Goal: Navigation & Orientation: Find specific page/section

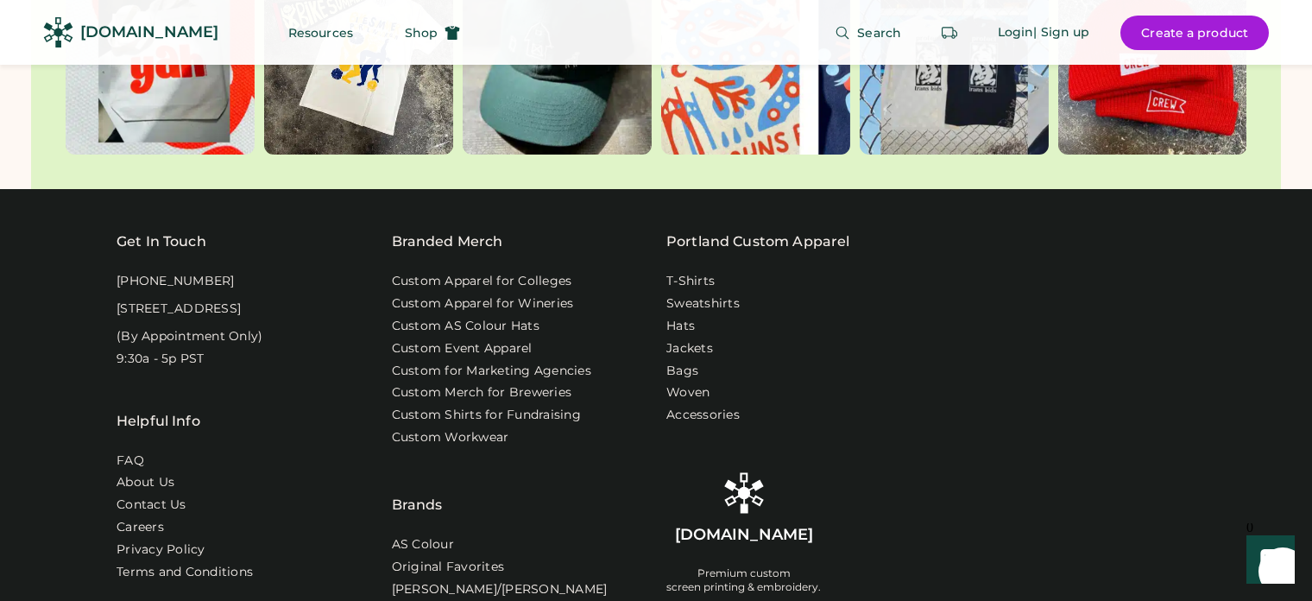
scroll to position [5427, 0]
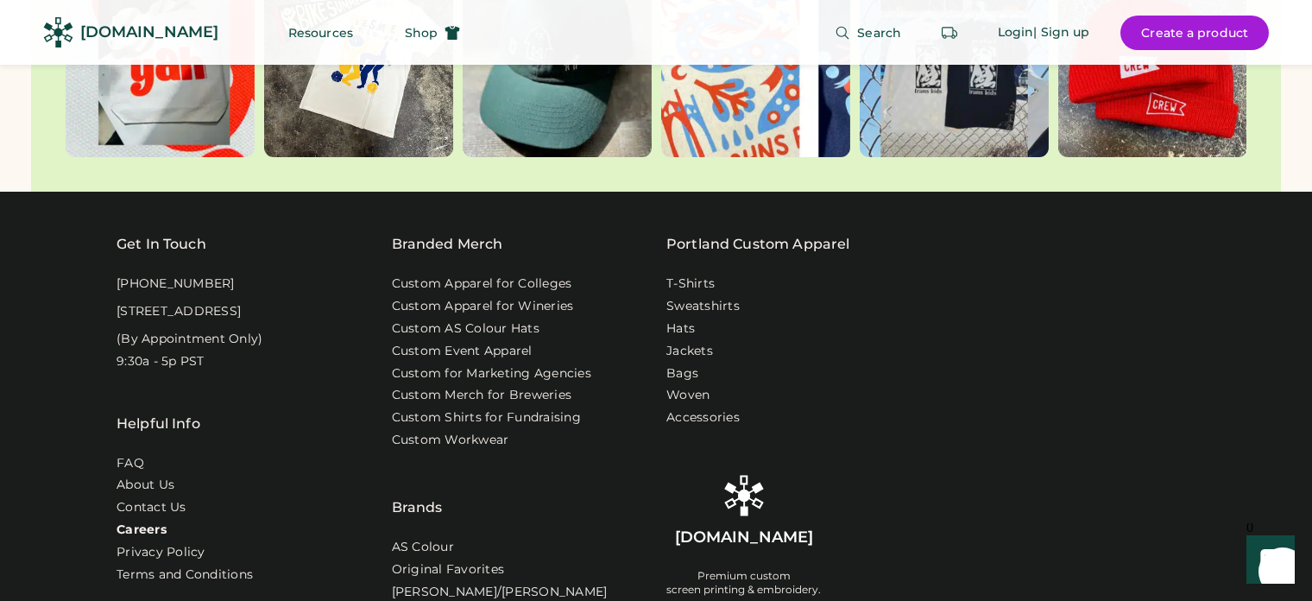
click at [134, 522] on link "Careers" at bounding box center [142, 529] width 50 height 17
click at [623, 387] on div "Custom Merch for Breweries" at bounding box center [519, 398] width 255 height 22
click at [569, 410] on link "Custom Shirts for Fundraising" at bounding box center [489, 418] width 195 height 17
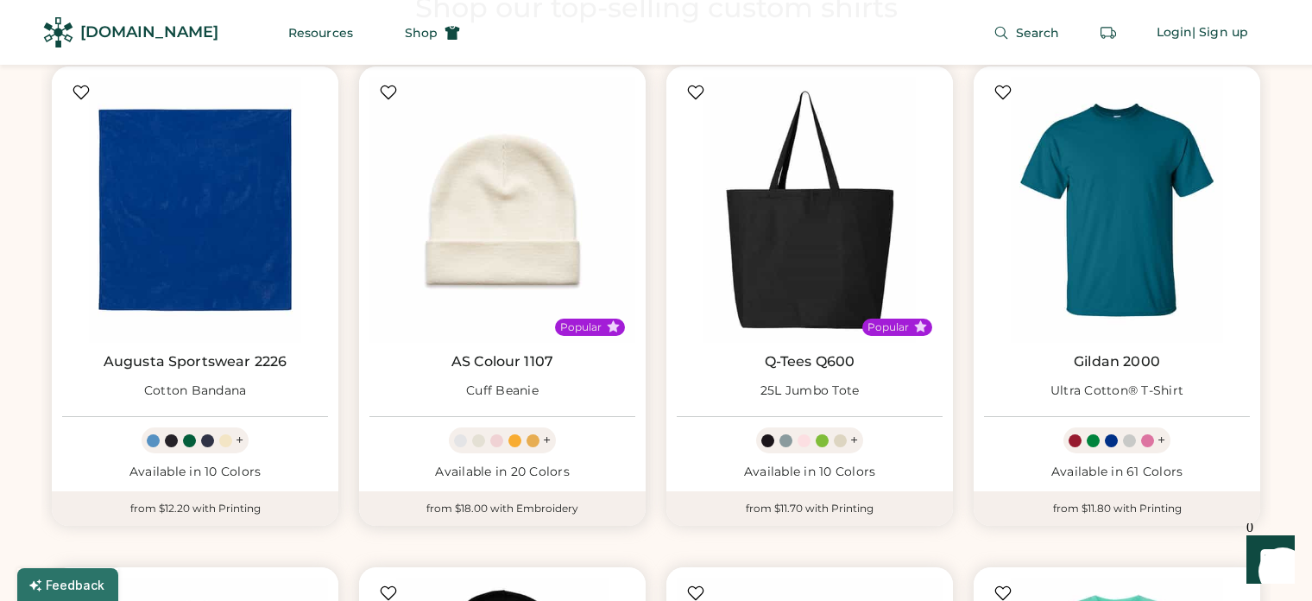
scroll to position [1093, 0]
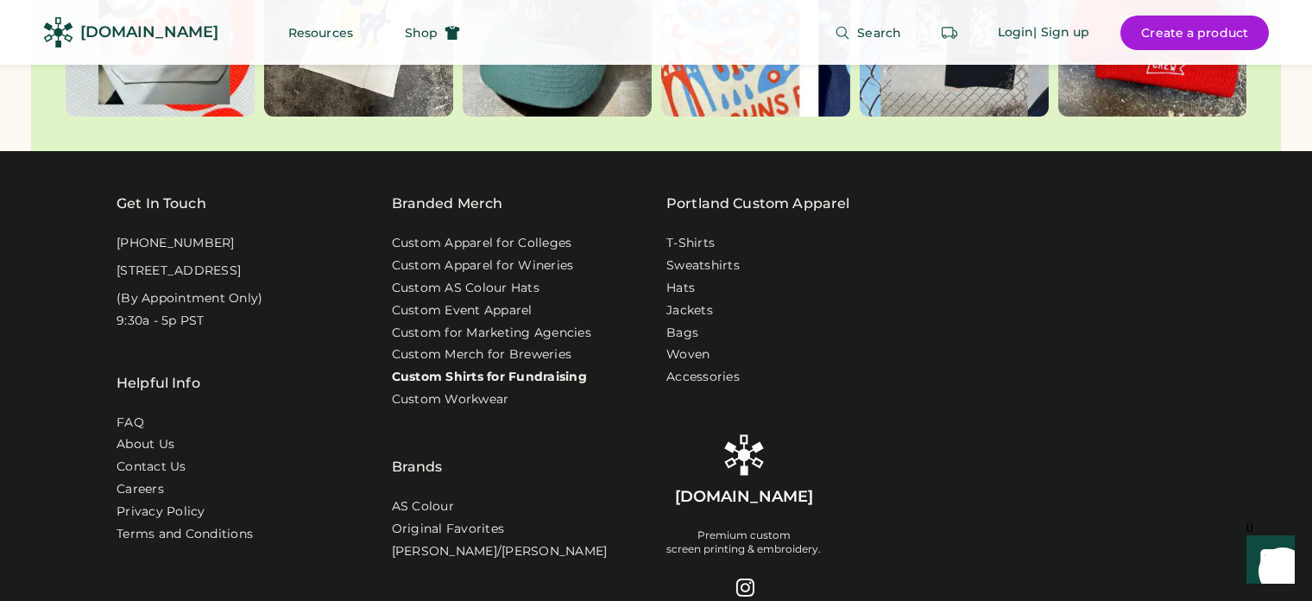
scroll to position [5470, 0]
